Goal: Task Accomplishment & Management: Use online tool/utility

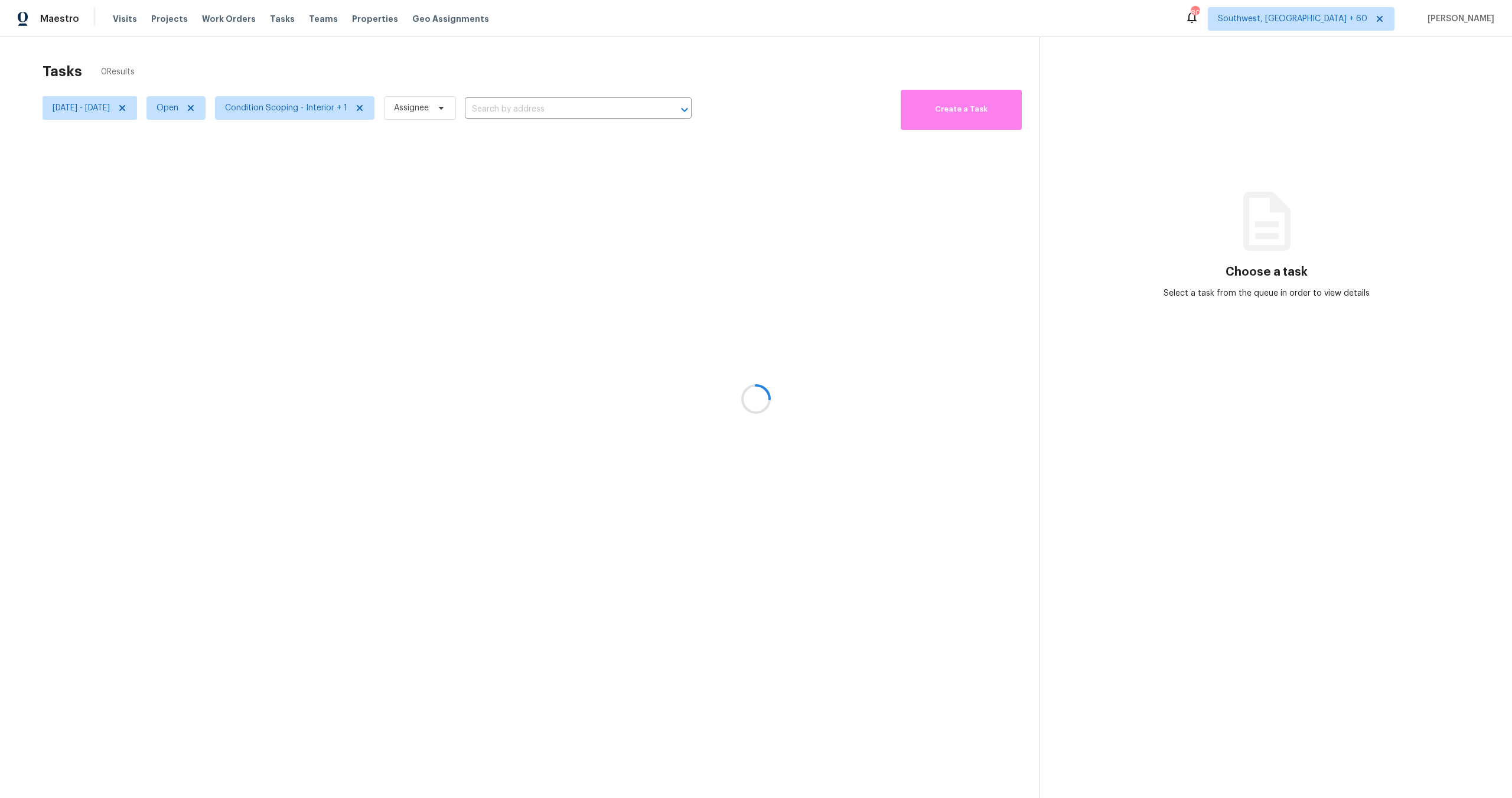
click at [297, 114] on div at bounding box center [756, 399] width 1512 height 798
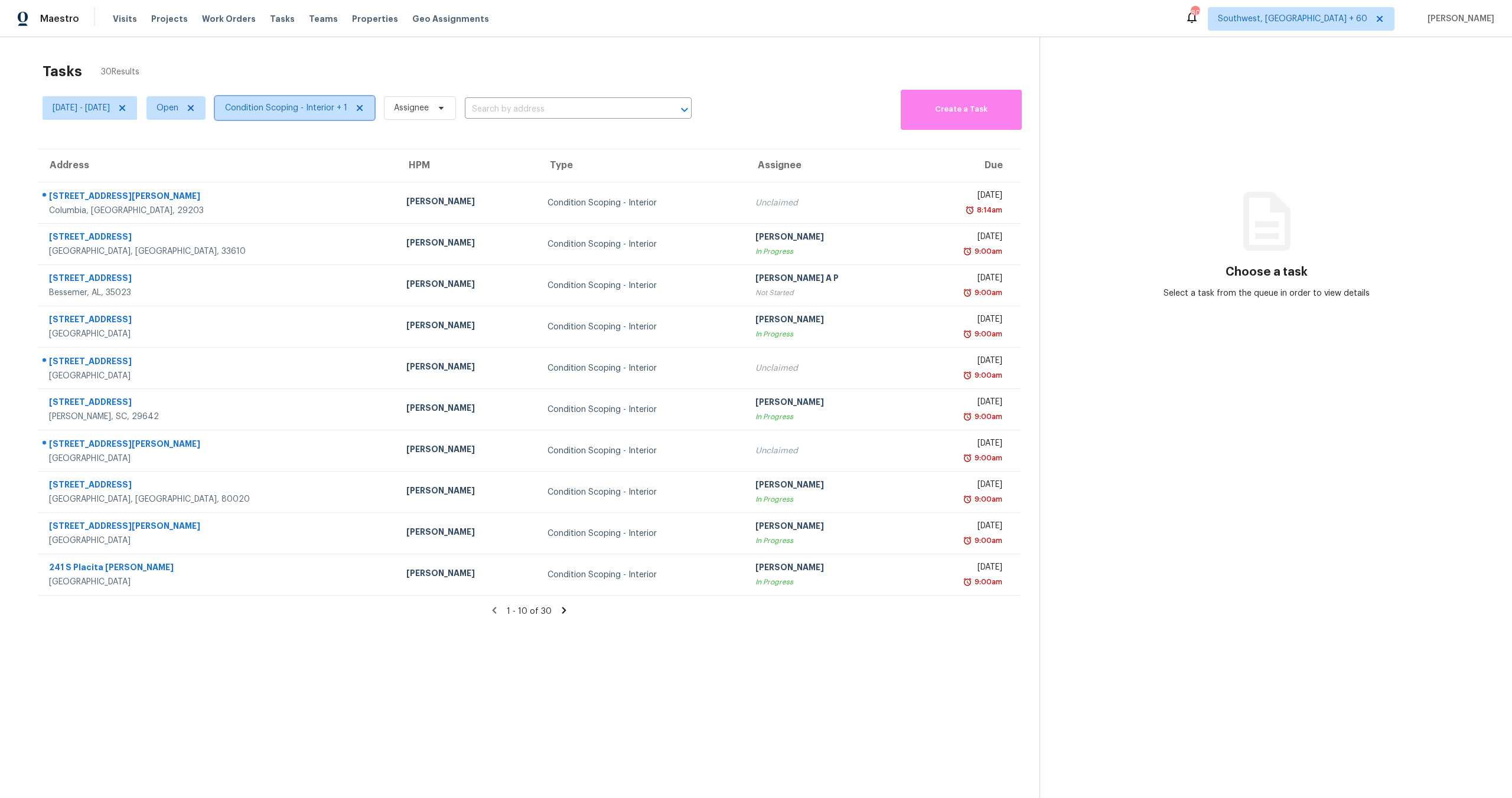
click at [274, 103] on span "Condition Scoping - Interior + 1" at bounding box center [287, 108] width 122 height 12
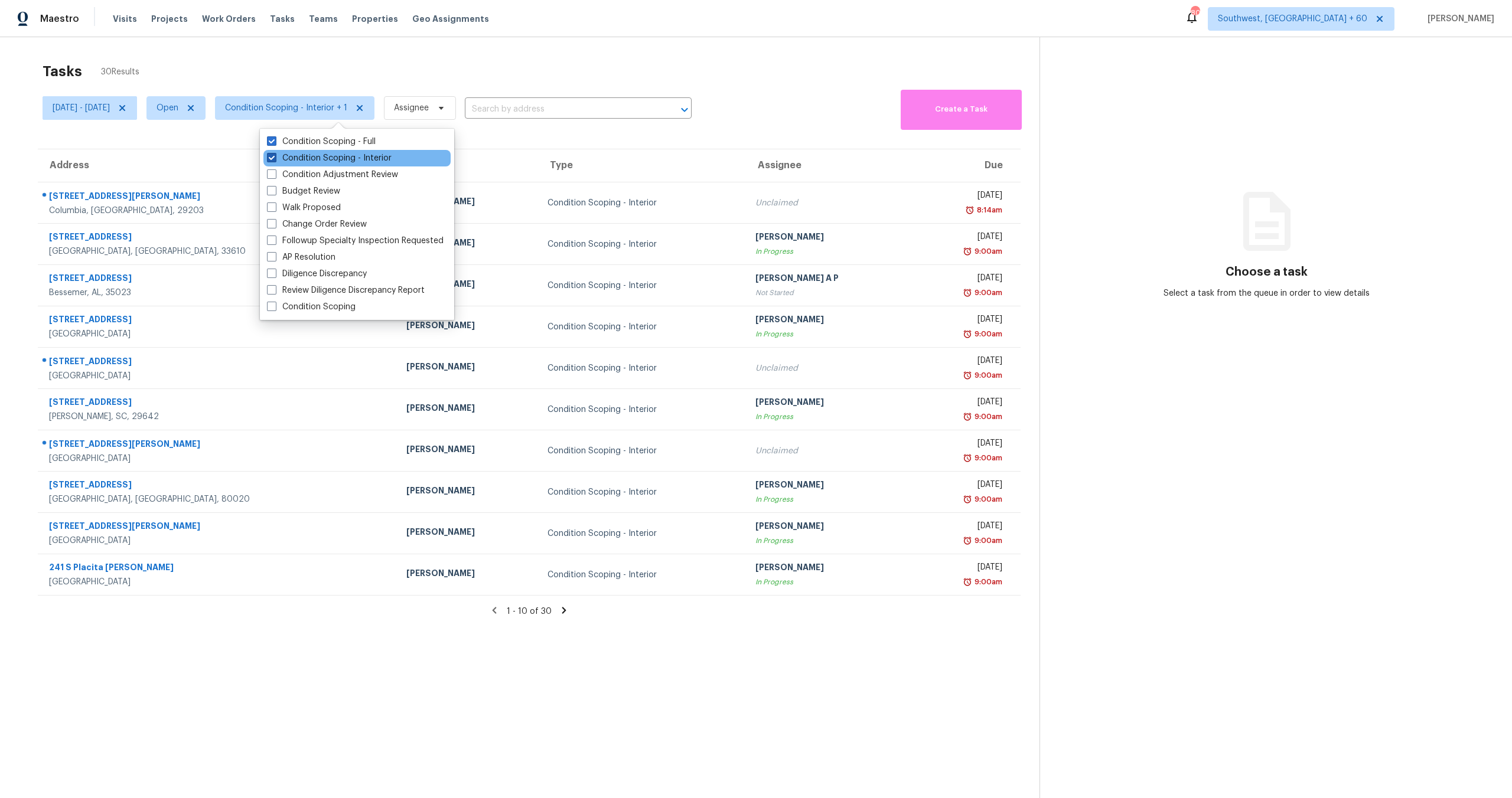
click at [315, 158] on label "Condition Scoping - Interior" at bounding box center [329, 159] width 124 height 12
click at [274, 158] on input "Condition Scoping - Interior" at bounding box center [270, 156] width 7 height 7
checkbox input "false"
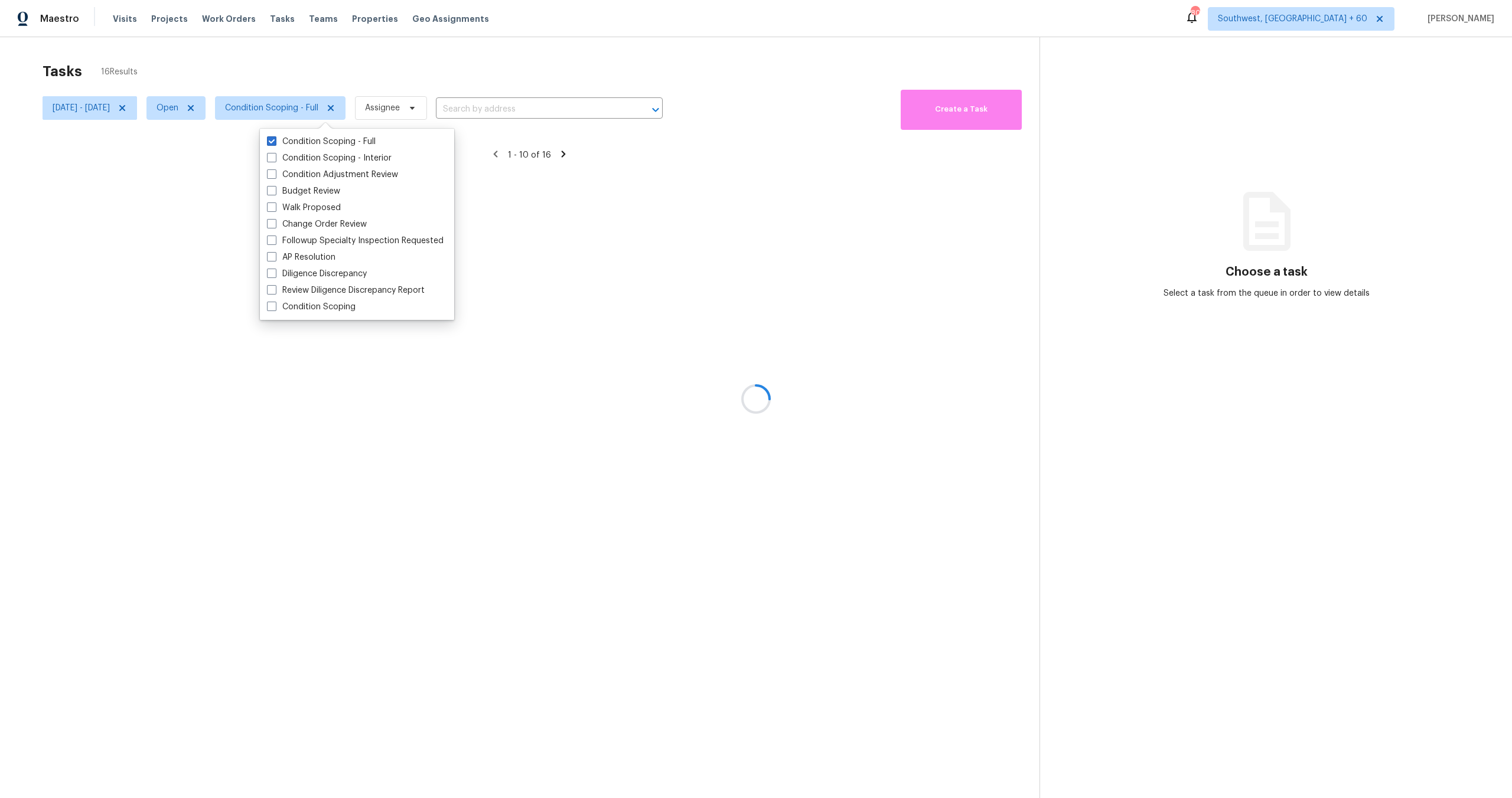
click at [340, 75] on div at bounding box center [756, 399] width 1512 height 798
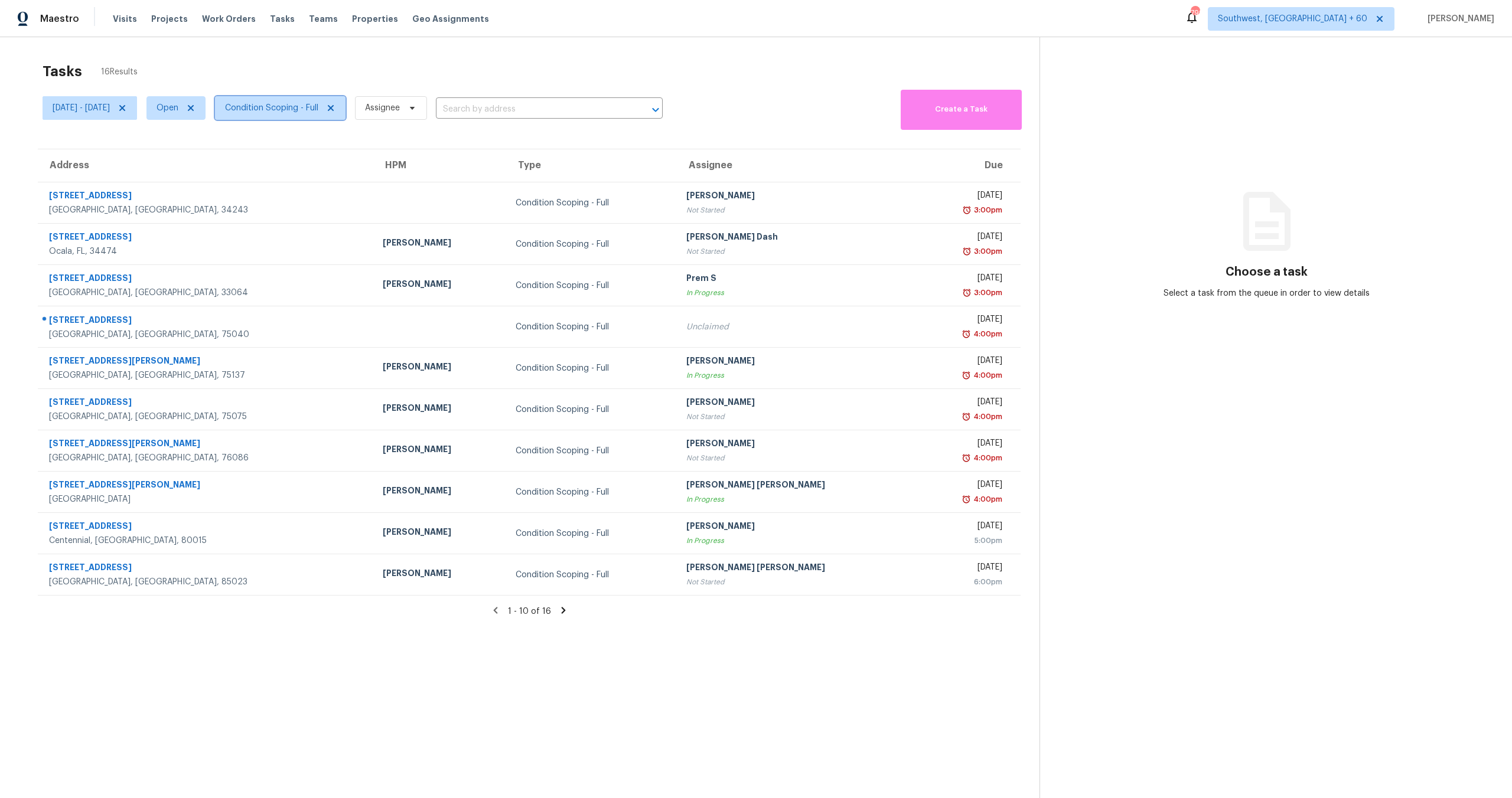
click at [318, 112] on span "Condition Scoping - Full" at bounding box center [272, 108] width 93 height 12
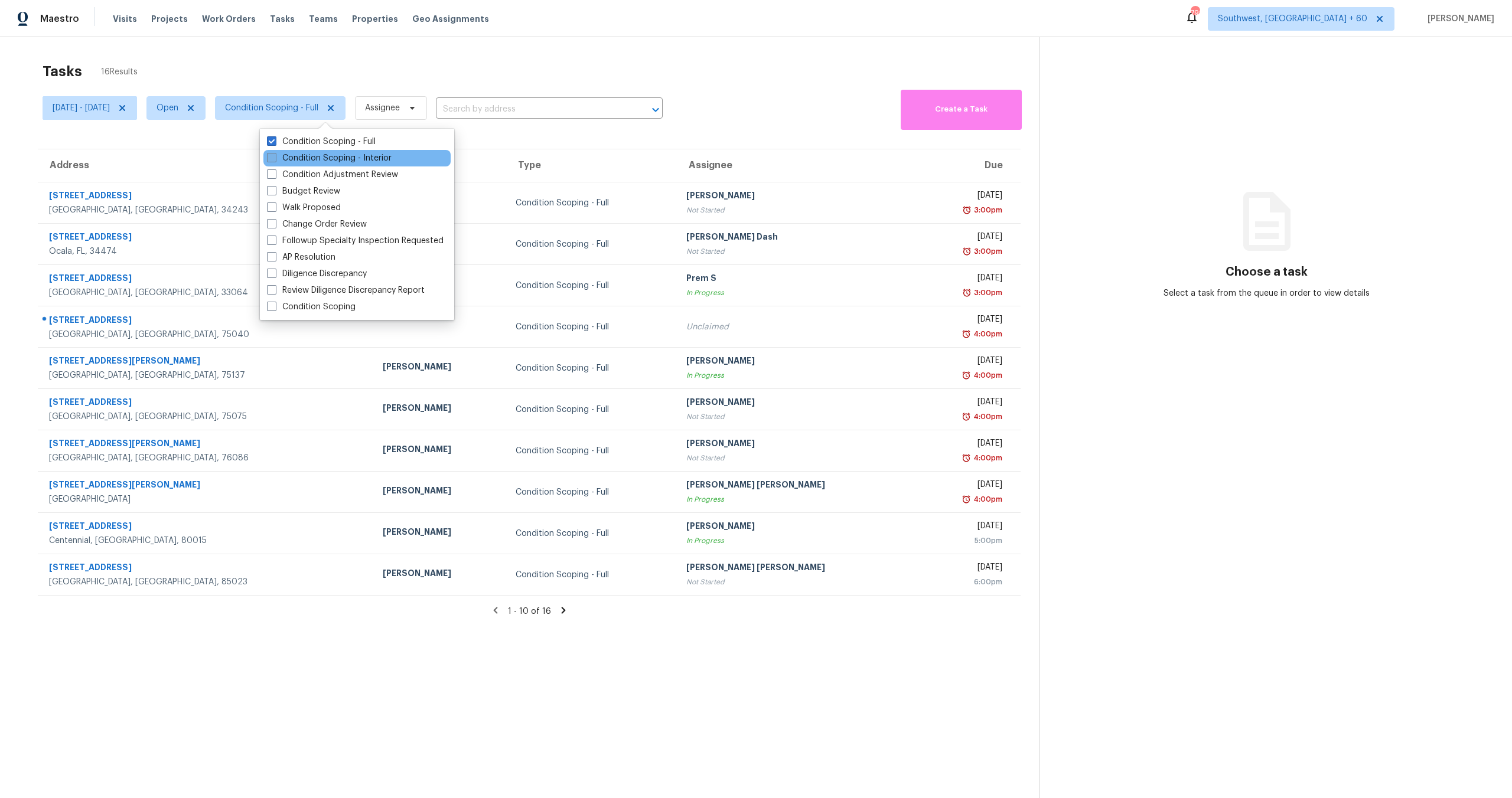
click at [316, 157] on label "Condition Scoping - Interior" at bounding box center [329, 159] width 124 height 12
click at [274, 157] on input "Condition Scoping - Interior" at bounding box center [270, 156] width 7 height 7
checkbox input "true"
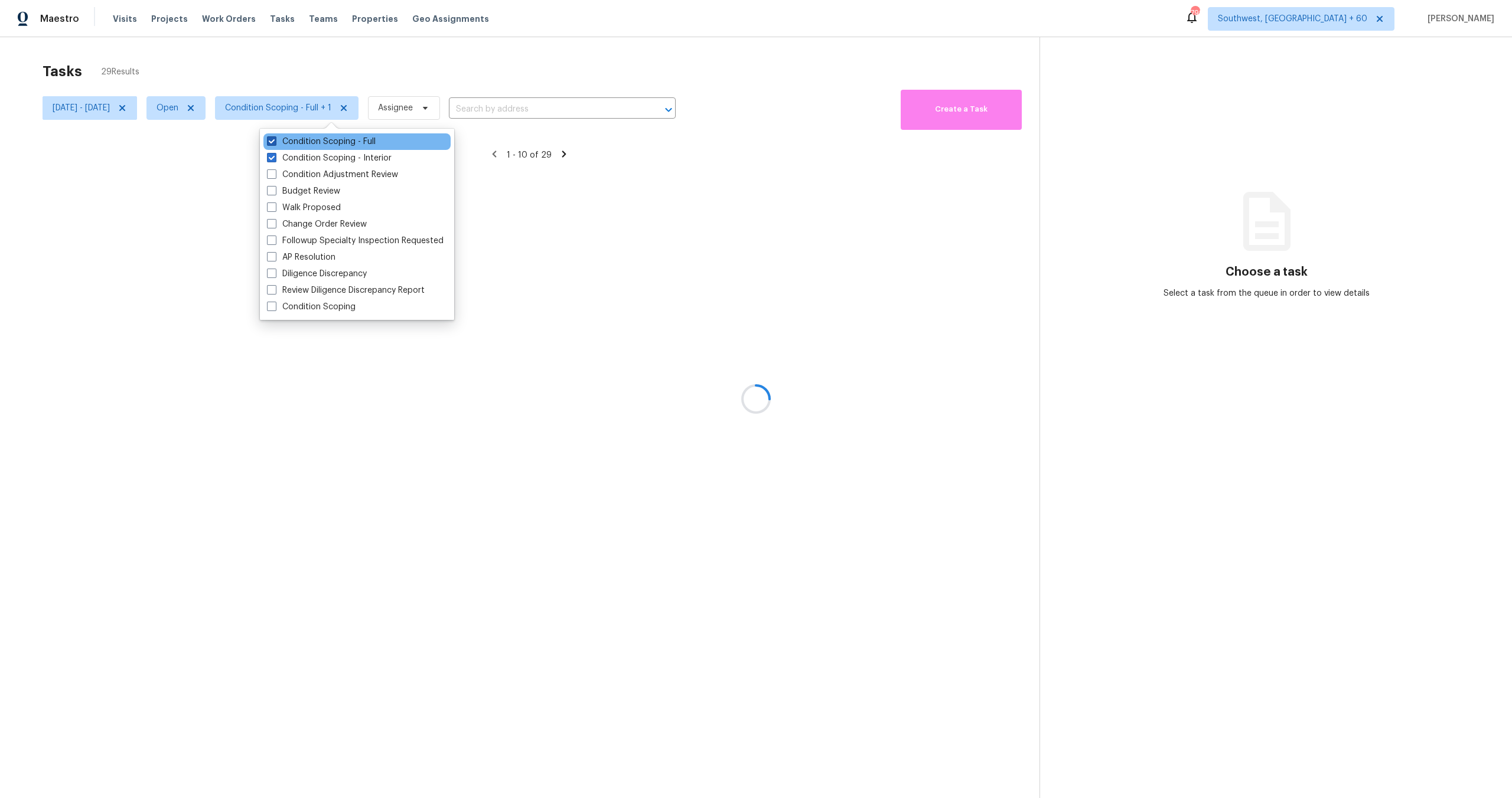
click at [315, 142] on label "Condition Scoping - Full" at bounding box center [322, 142] width 109 height 12
click at [274, 142] on input "Condition Scoping - Full" at bounding box center [270, 139] width 7 height 7
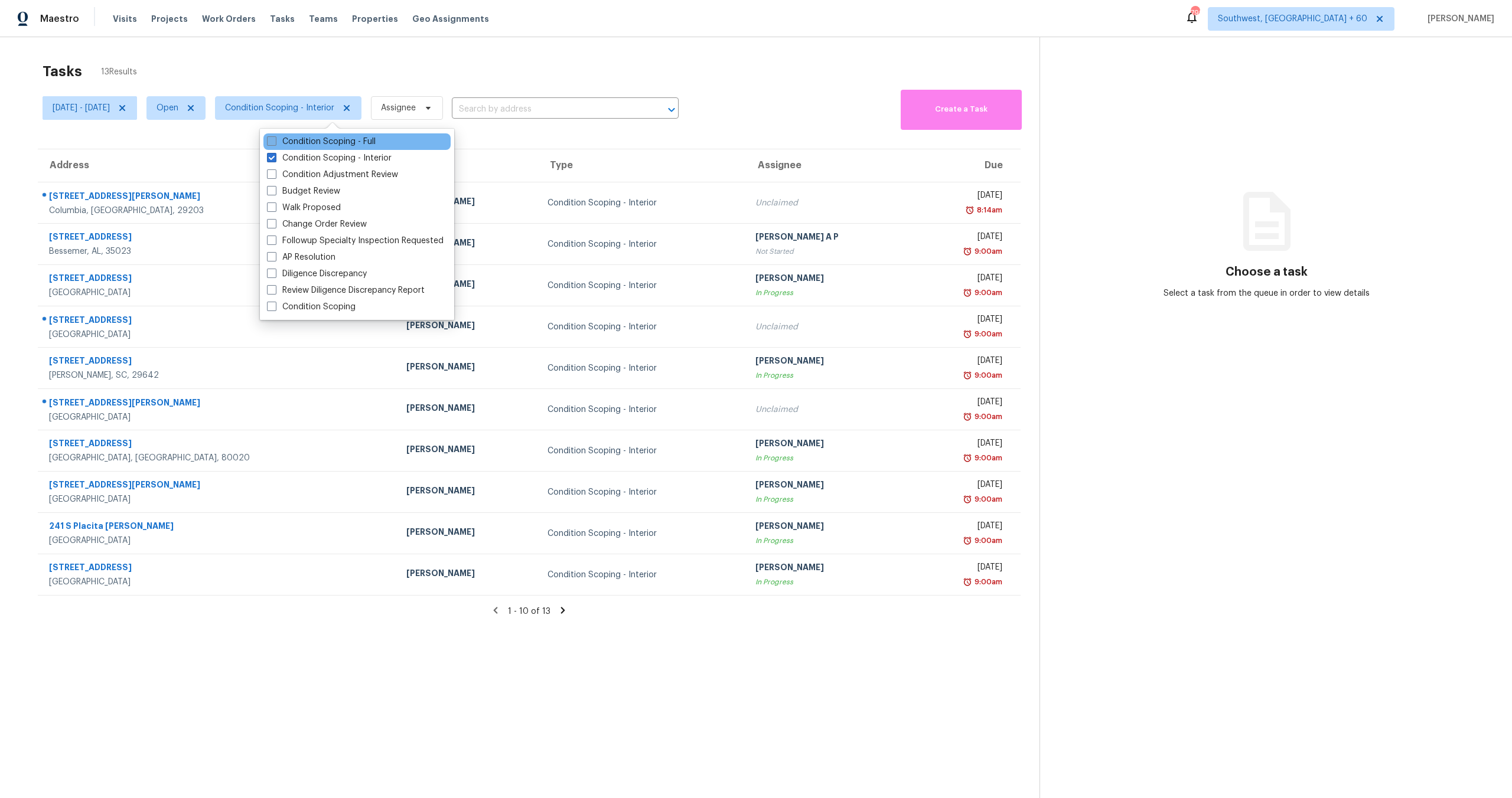
click at [315, 142] on label "Condition Scoping - Full" at bounding box center [322, 142] width 109 height 12
click at [274, 142] on input "Condition Scoping - Full" at bounding box center [270, 139] width 7 height 7
checkbox input "true"
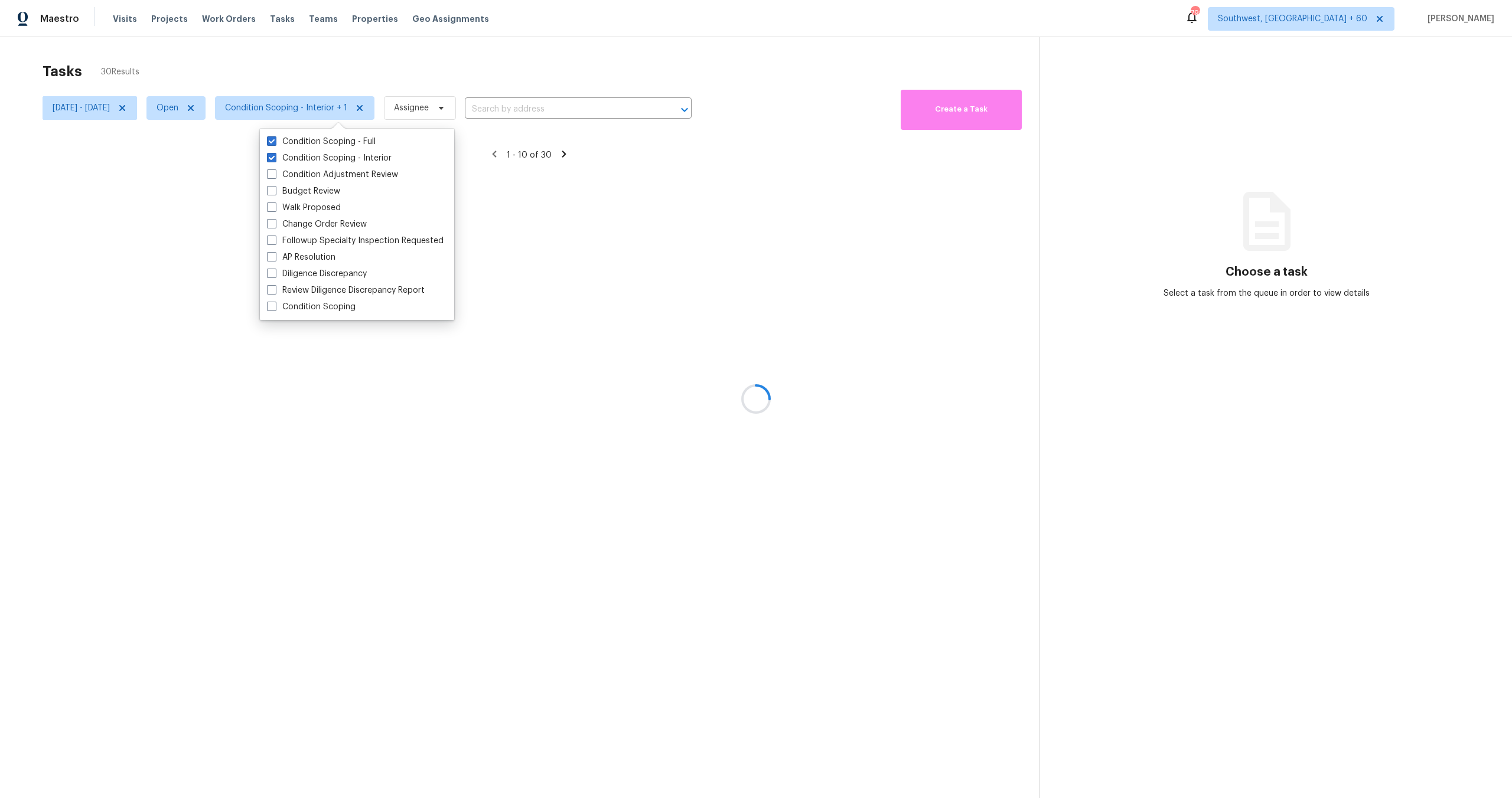
click at [325, 71] on div at bounding box center [756, 399] width 1512 height 798
